Goal: Information Seeking & Learning: Learn about a topic

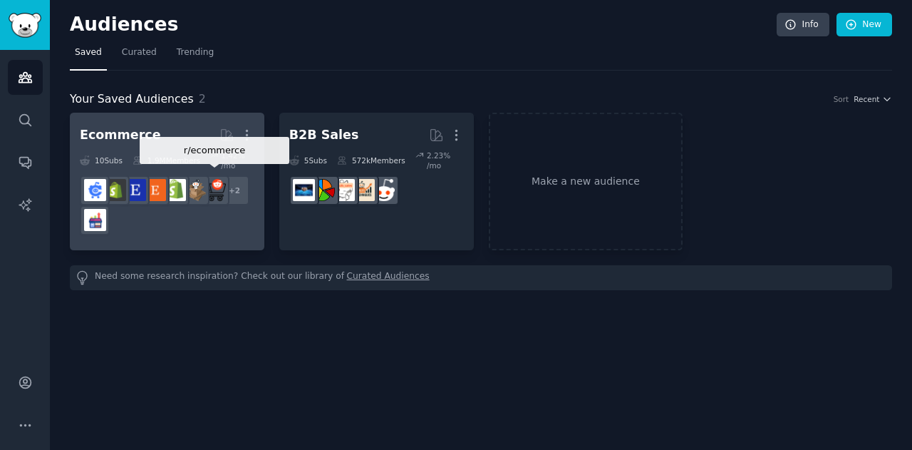
click at [214, 186] on img at bounding box center [215, 190] width 22 height 22
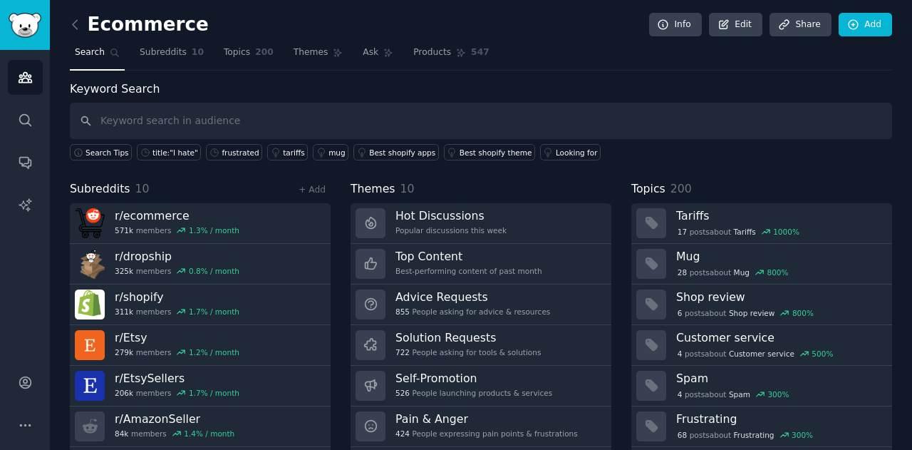
scroll to position [38, 0]
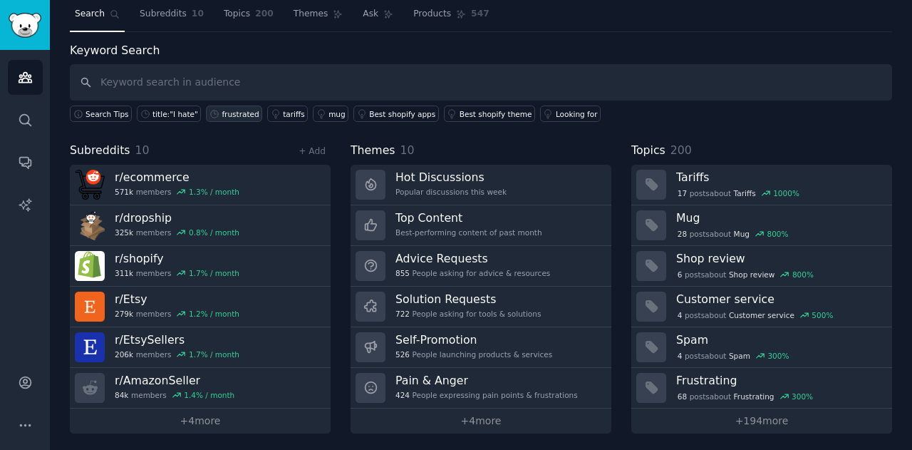
click at [222, 113] on div "frustrated" at bounding box center [240, 114] width 37 height 10
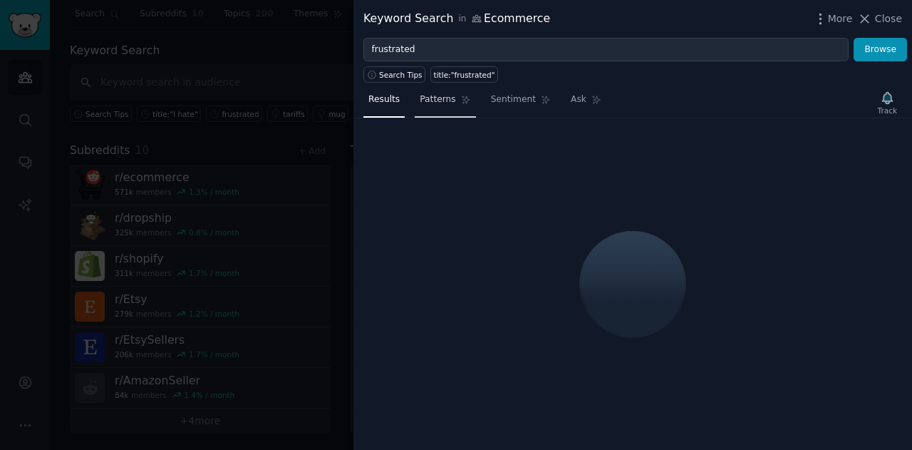
click at [442, 100] on span "Patterns" at bounding box center [438, 99] width 36 height 13
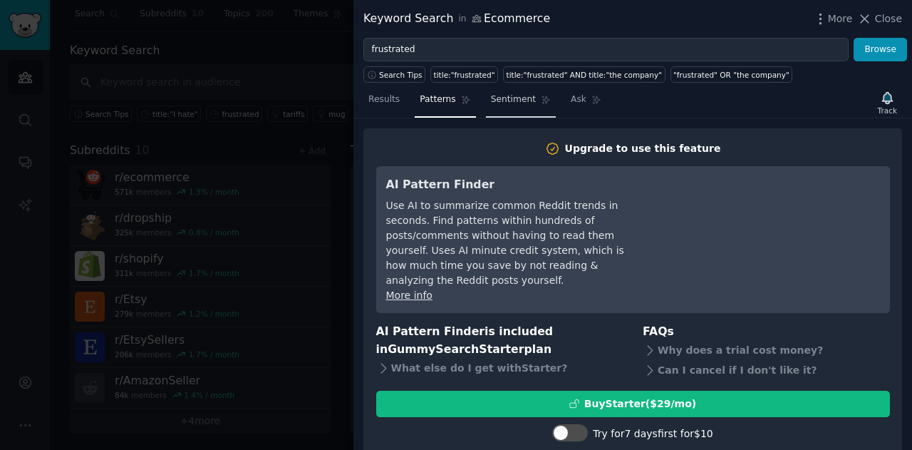
click at [508, 99] on span "Sentiment" at bounding box center [513, 99] width 45 height 13
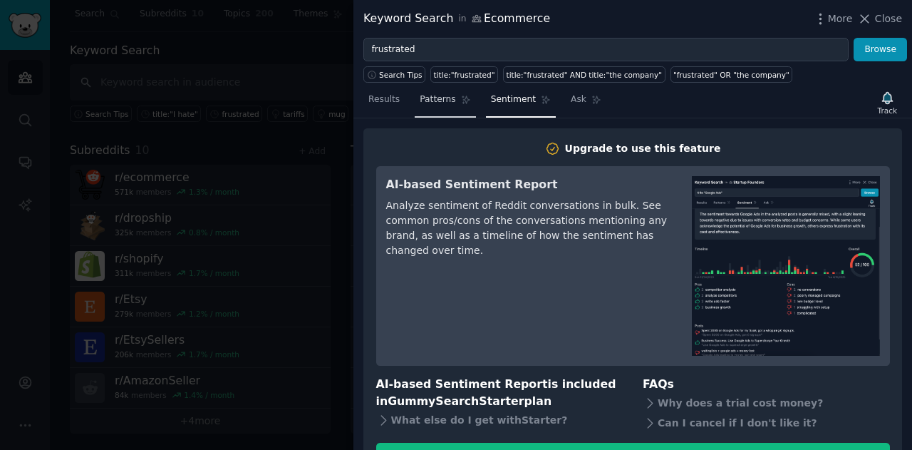
click at [432, 110] on link "Patterns" at bounding box center [445, 102] width 61 height 29
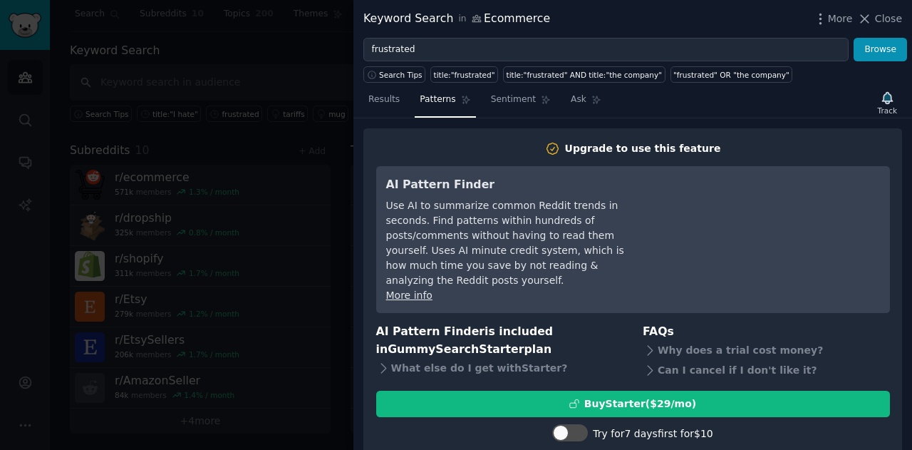
scroll to position [23, 0]
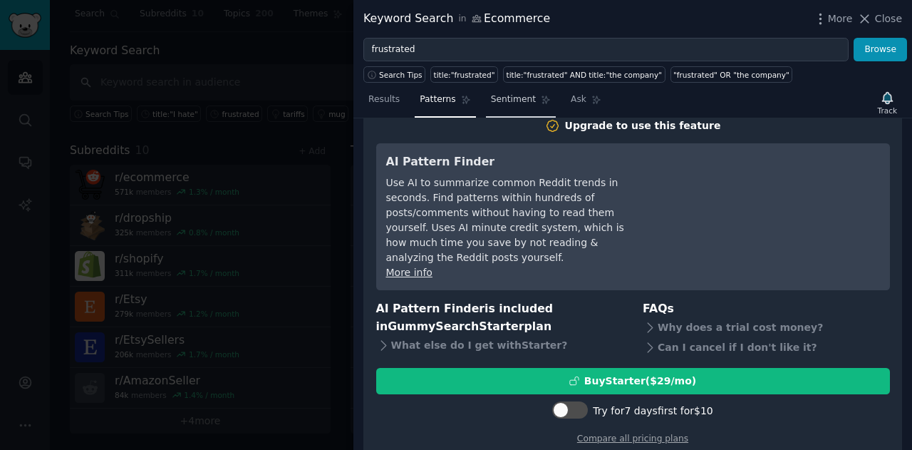
click at [507, 105] on link "Sentiment" at bounding box center [521, 102] width 70 height 29
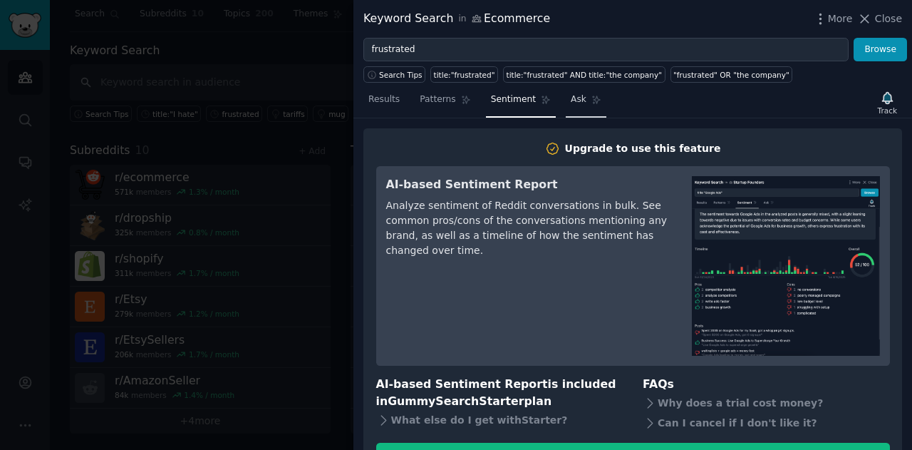
click at [571, 102] on span "Ask" at bounding box center [579, 99] width 16 height 13
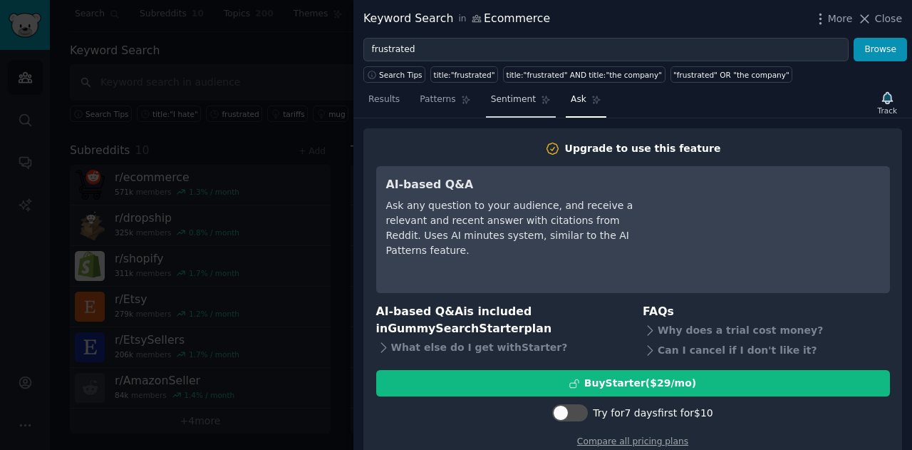
click at [525, 102] on link "Sentiment" at bounding box center [521, 102] width 70 height 29
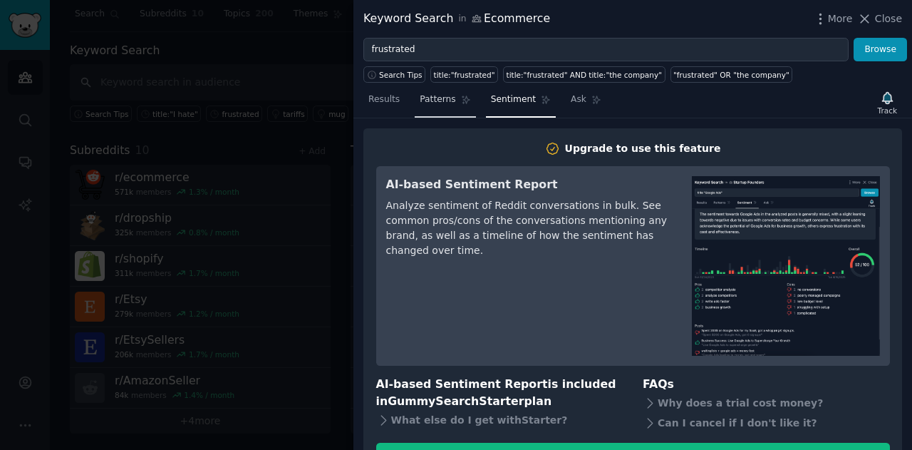
click at [445, 103] on span "Patterns" at bounding box center [438, 99] width 36 height 13
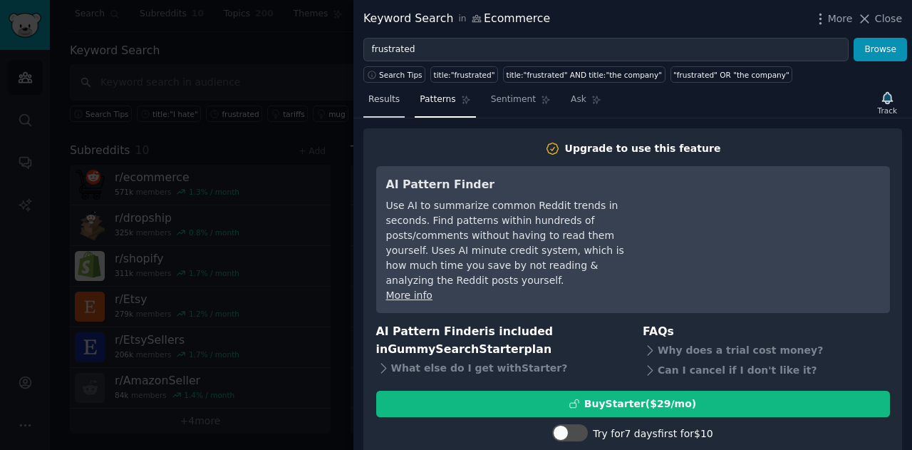
click at [386, 105] on span "Results" at bounding box center [383, 99] width 31 height 13
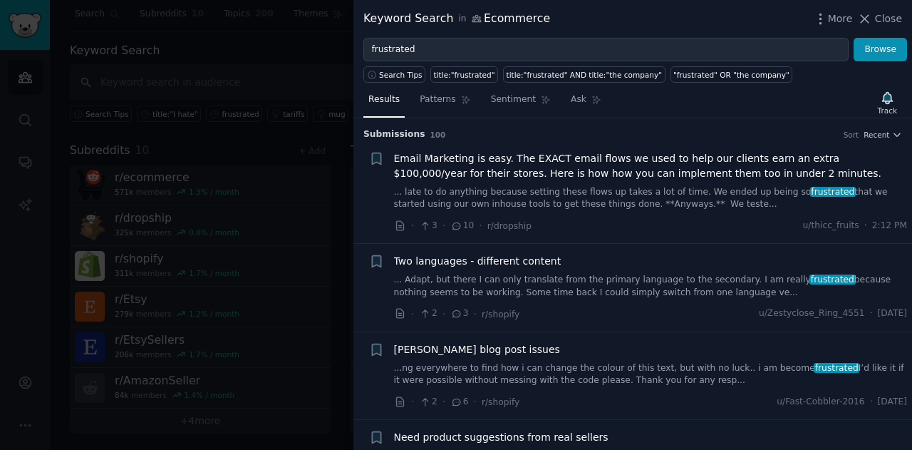
click at [335, 204] on div at bounding box center [456, 225] width 912 height 450
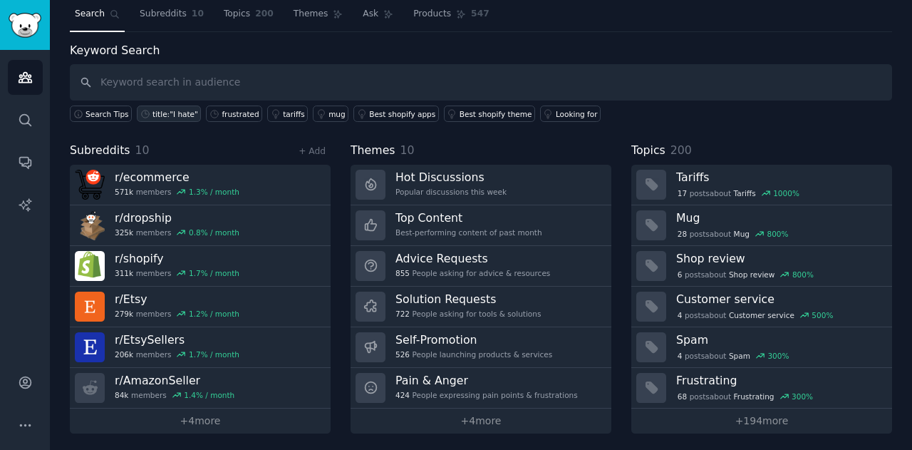
click at [175, 113] on div "title:"I hate"" at bounding box center [175, 114] width 46 height 10
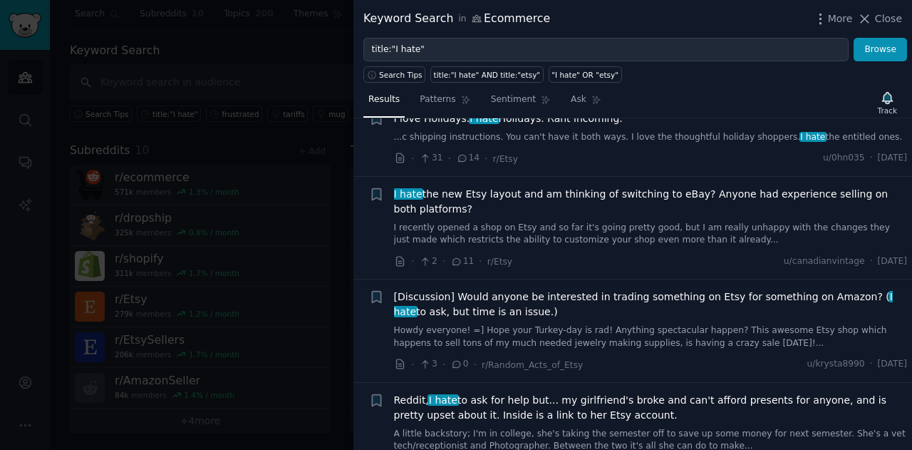
scroll to position [3392, 0]
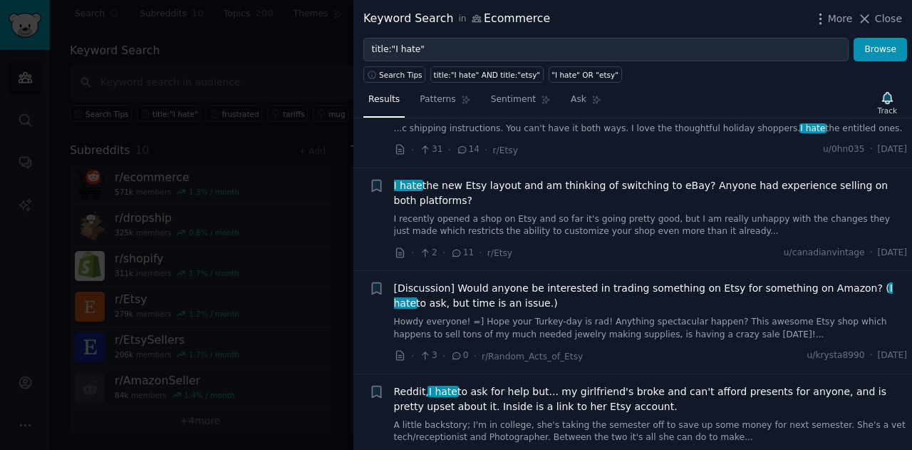
click at [286, 259] on div at bounding box center [456, 225] width 912 height 450
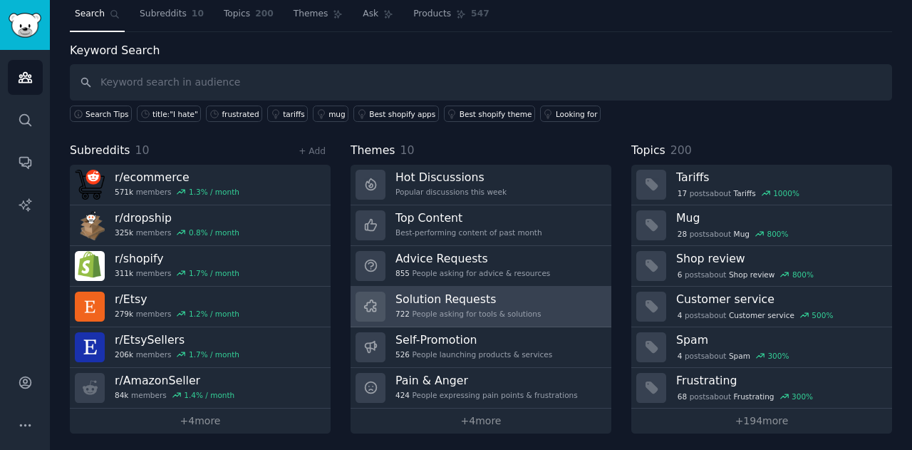
click at [503, 310] on div "722 People asking for tools & solutions" at bounding box center [467, 313] width 145 height 10
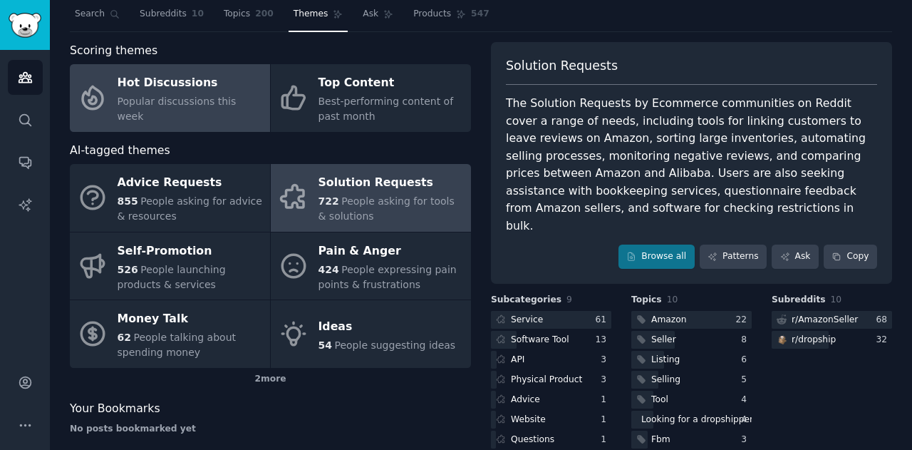
click at [177, 103] on span "Popular discussions this week" at bounding box center [177, 108] width 119 height 26
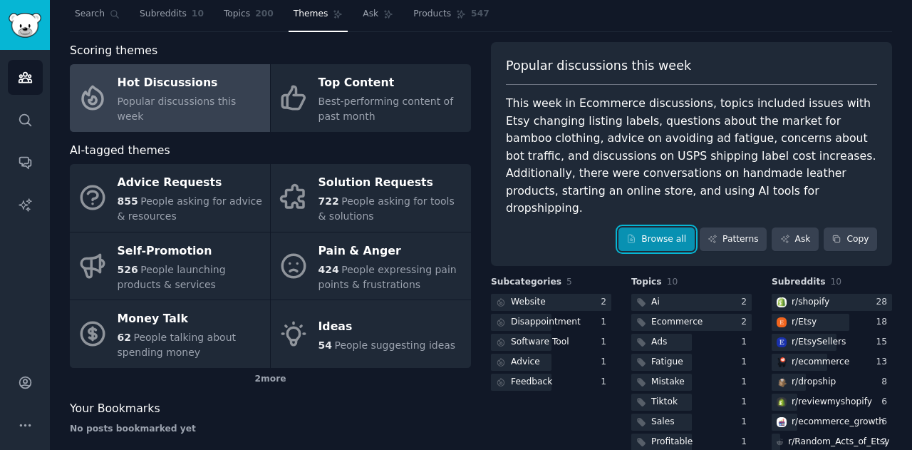
click at [670, 227] on link "Browse all" at bounding box center [656, 239] width 76 height 24
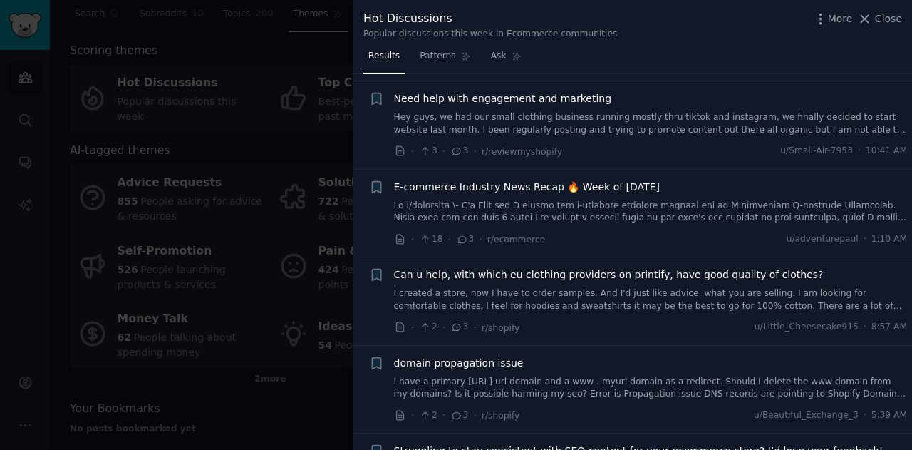
scroll to position [4987, 0]
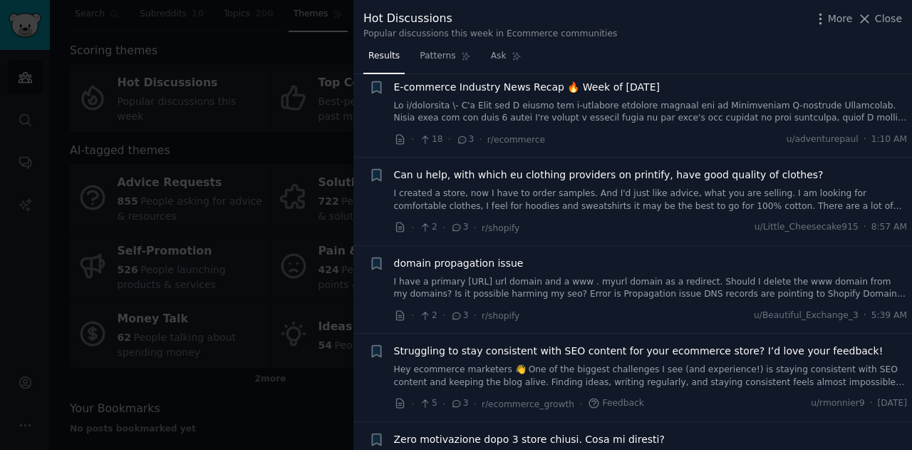
click at [608, 276] on link "I have a primary [URL] url domain and a www . myurl domain as a redirect. Shoul…" at bounding box center [651, 288] width 514 height 25
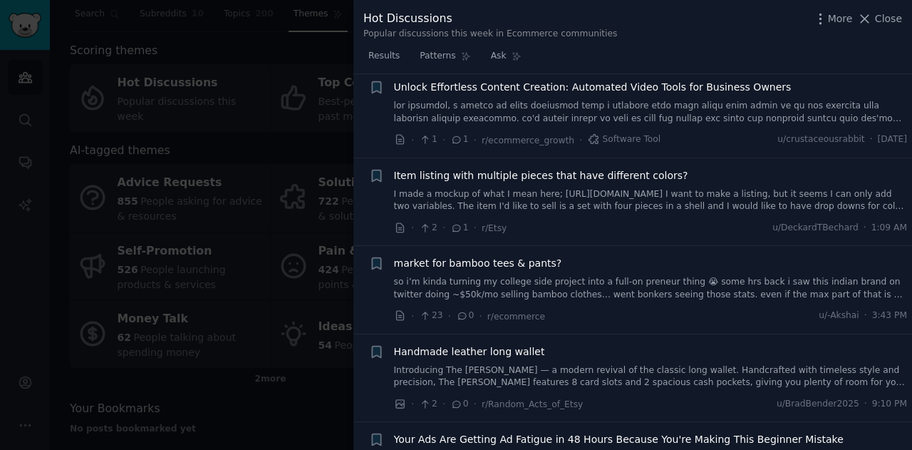
scroll to position [7495, 0]
